Goal: Check status: Check status

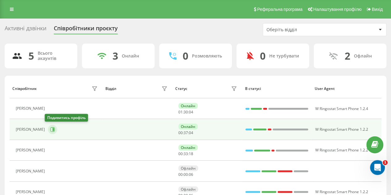
click at [50, 129] on icon at bounding box center [52, 129] width 5 height 5
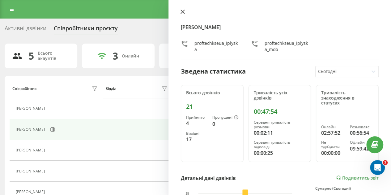
click at [182, 12] on icon at bounding box center [183, 12] width 4 height 4
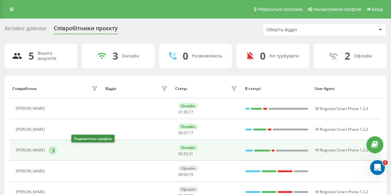
click at [57, 150] on button at bounding box center [52, 150] width 9 height 9
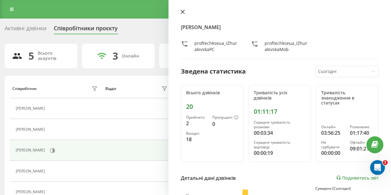
click at [182, 12] on icon at bounding box center [183, 12] width 4 height 4
